Goal: Information Seeking & Learning: Compare options

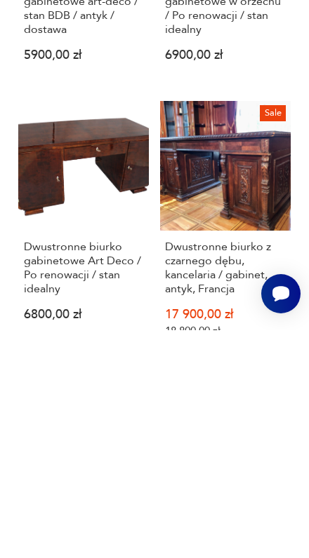
click at [58, 226] on h3 "Dwustronne biurko gabinetowe art-deco / stan BDB / antyk / dostawa" at bounding box center [84, 236] width 120 height 56
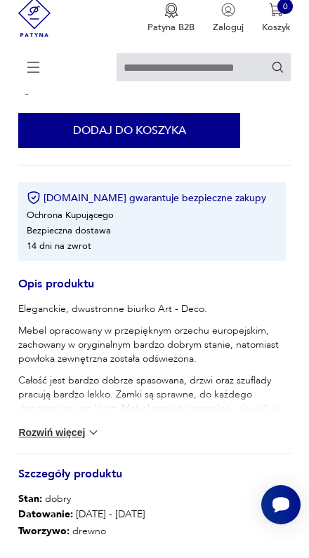
scroll to position [440, 0]
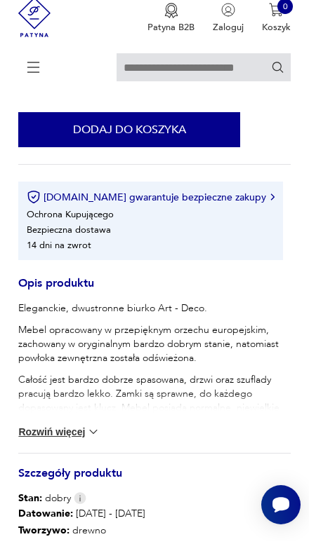
click at [86, 456] on img at bounding box center [93, 449] width 14 height 14
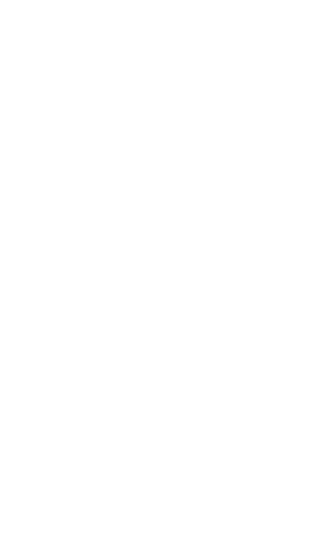
scroll to position [0, 0]
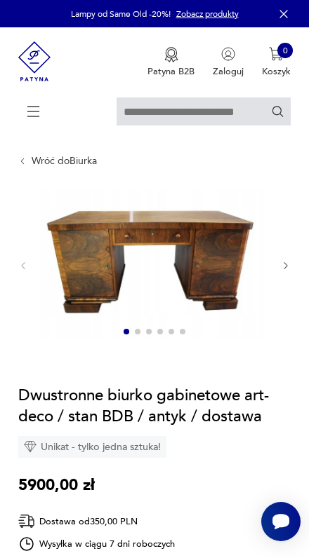
type input "**********"
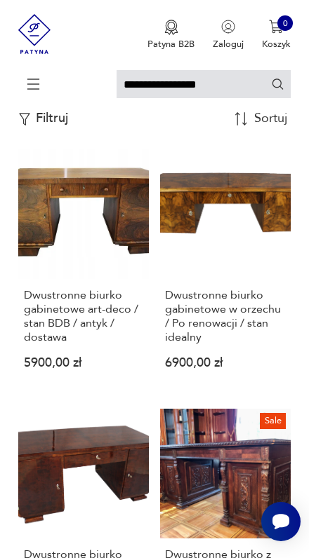
scroll to position [147, 0]
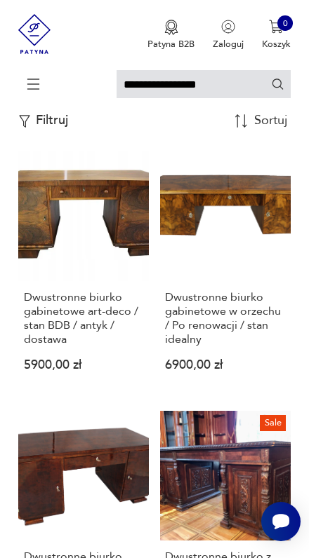
click at [217, 255] on link "Dwustronne biurko gabinetowe w orzechu / Po renowacji / stan idealny 6900,00 zł" at bounding box center [225, 271] width 130 height 241
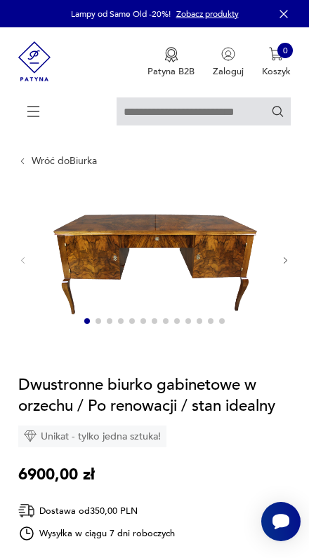
click at [278, 278] on div at bounding box center [153, 260] width 271 height 142
click at [264, 267] on img at bounding box center [151, 259] width 225 height 140
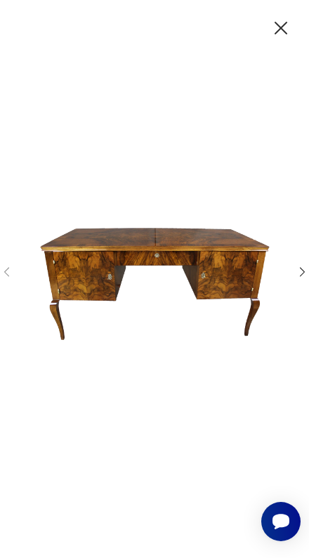
click at [278, 273] on img at bounding box center [151, 278] width 253 height 447
click at [297, 279] on icon "button" at bounding box center [301, 272] width 13 height 13
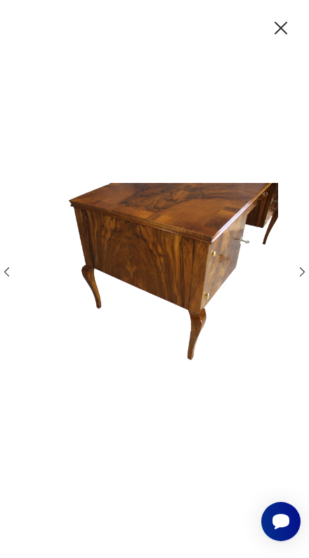
click at [303, 279] on icon "button" at bounding box center [301, 272] width 13 height 13
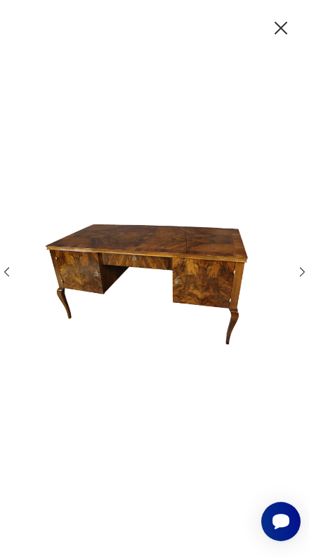
click at [297, 279] on icon "button" at bounding box center [301, 272] width 13 height 13
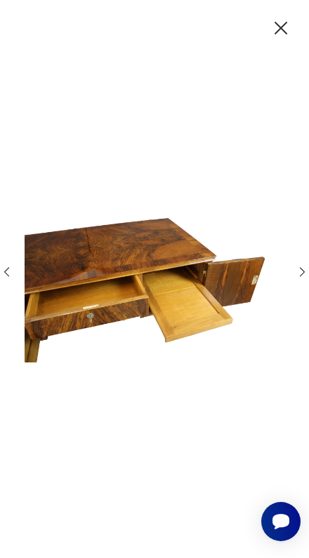
click at [300, 279] on icon "button" at bounding box center [301, 272] width 13 height 13
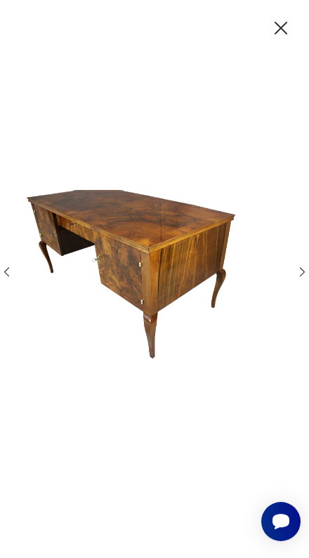
click at [299, 279] on icon "button" at bounding box center [301, 272] width 13 height 13
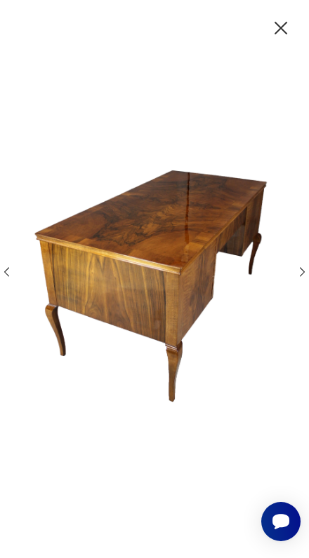
click at [298, 279] on icon "button" at bounding box center [301, 272] width 13 height 13
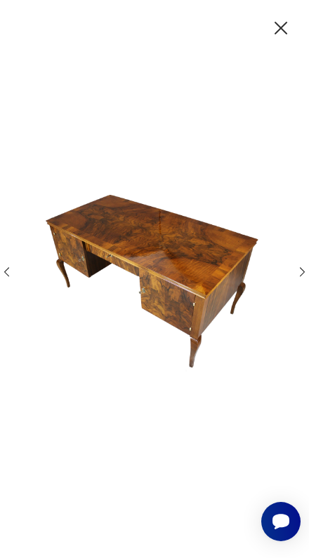
click at [296, 279] on icon "button" at bounding box center [301, 272] width 13 height 13
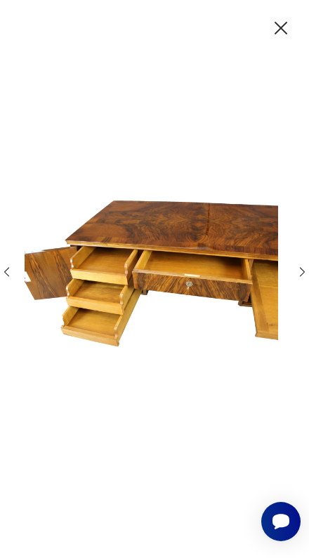
click at [295, 279] on icon "button" at bounding box center [301, 272] width 13 height 13
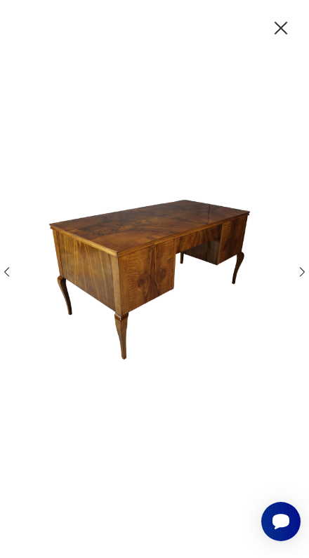
click at [297, 279] on icon "button" at bounding box center [301, 272] width 13 height 13
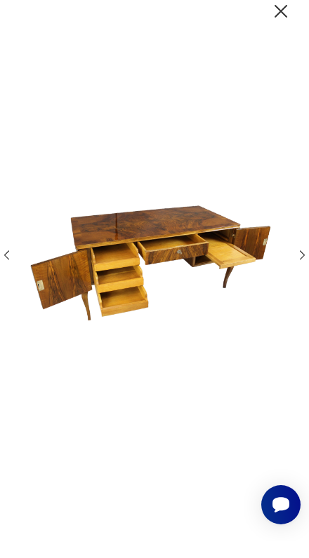
scroll to position [377, 0]
click at [269, 25] on icon "button" at bounding box center [280, 28] width 22 height 22
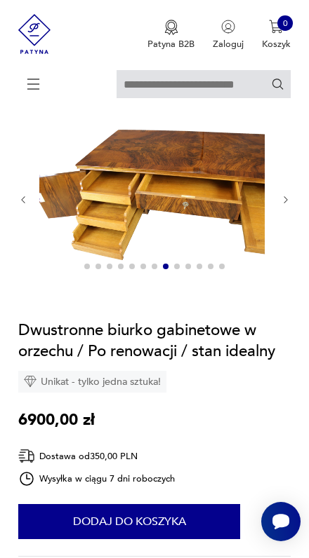
scroll to position [58, 0]
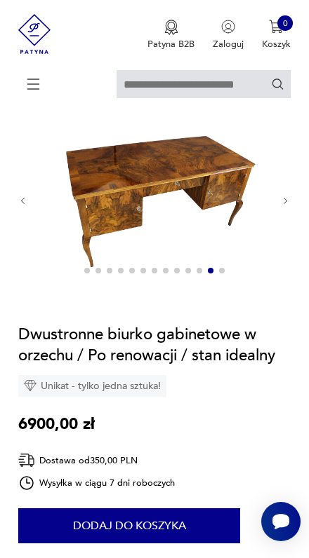
type input "**********"
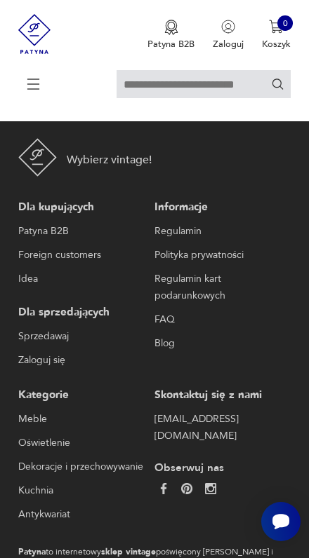
type input "**********"
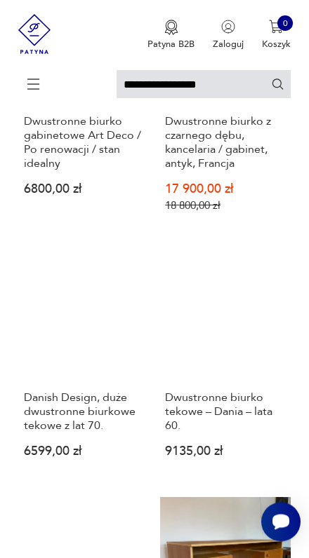
scroll to position [584, 0]
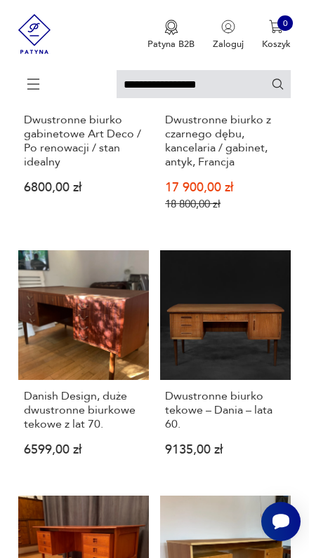
click at [88, 431] on h3 "Danish Design, duże dwustronne biurkowe tekowe z lat 70." at bounding box center [84, 410] width 120 height 42
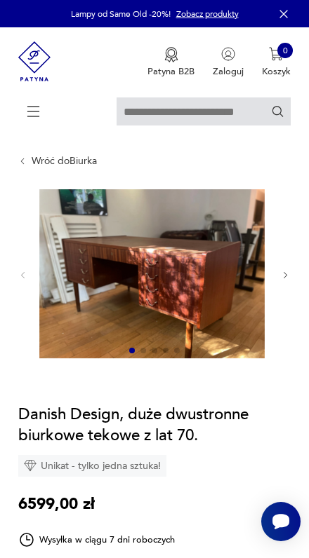
type input "**********"
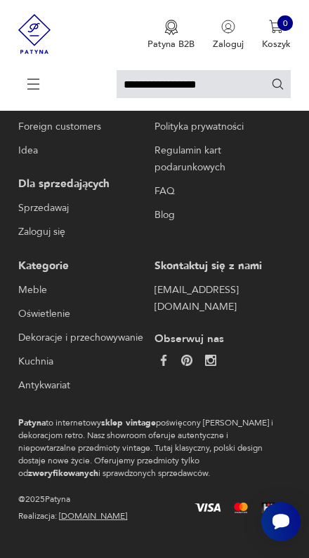
scroll to position [355, 0]
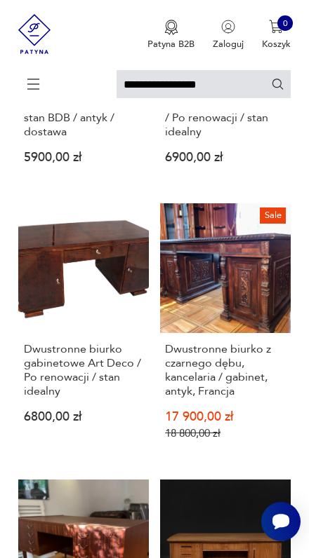
click at [85, 398] on h3 "Dwustronne biurko gabinetowe Art Deco / Po renowacji / stan idealny" at bounding box center [84, 370] width 120 height 56
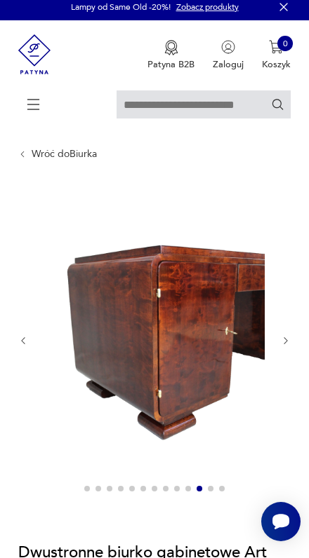
scroll to position [11, 0]
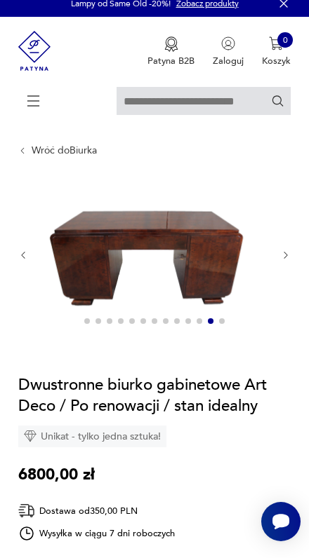
type input "**********"
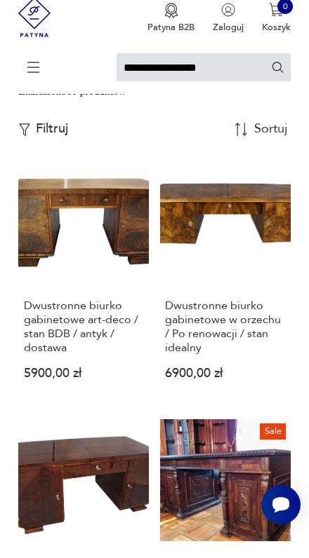
scroll to position [122, 0]
click at [91, 351] on h3 "Dwustronne biurko gabinetowe art-deco / stan BDB / antyk / dostawa" at bounding box center [84, 344] width 120 height 56
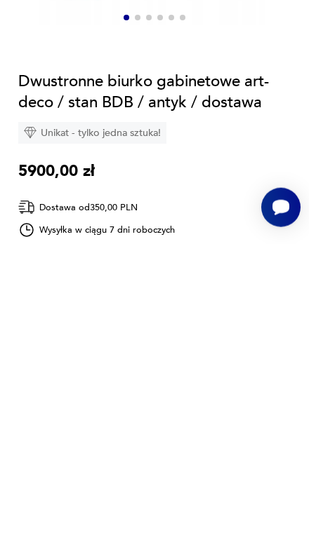
type input "**********"
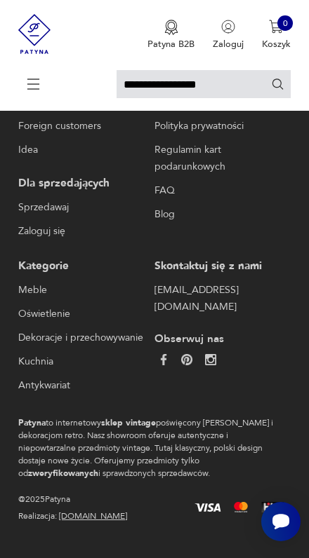
scroll to position [1678, 0]
